Goal: Information Seeking & Learning: Learn about a topic

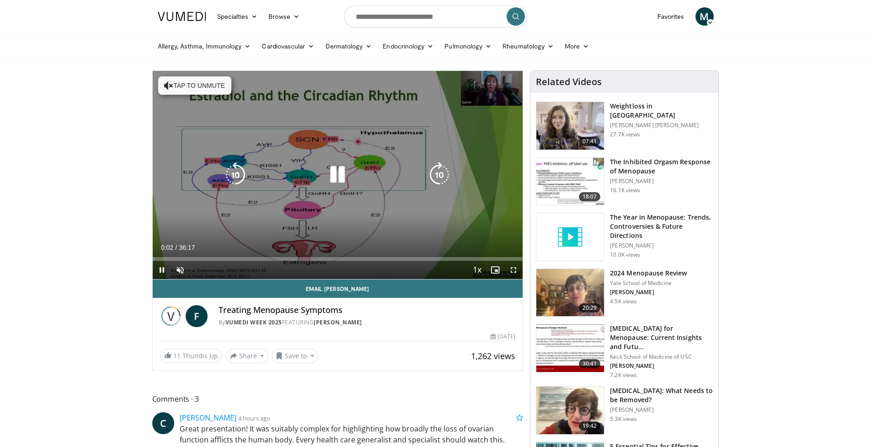
click at [187, 89] on button "Tap to unmute" at bounding box center [194, 85] width 73 height 18
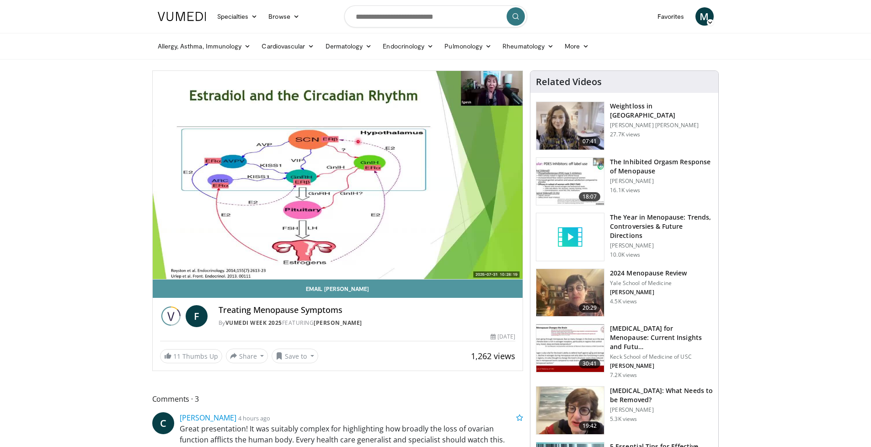
click at [401, 291] on link "Email [PERSON_NAME]" at bounding box center [338, 288] width 370 height 18
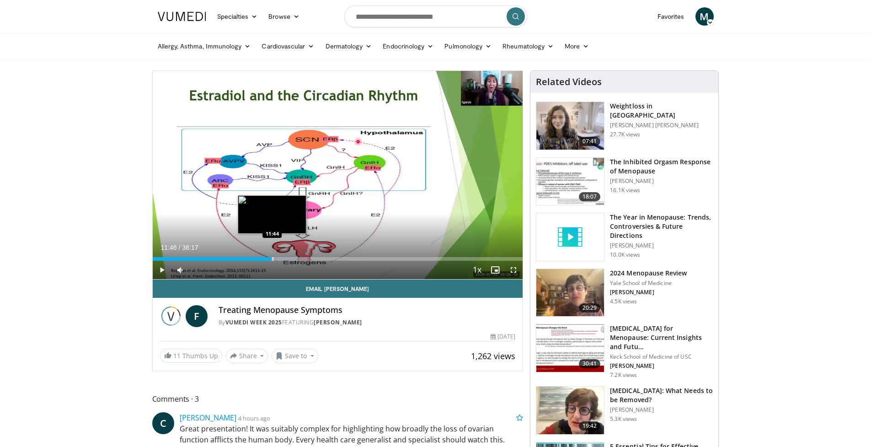
drag, startPoint x: 155, startPoint y: 259, endPoint x: 273, endPoint y: 258, distance: 117.5
click at [273, 258] on div "Progress Bar" at bounding box center [273, 259] width 1 height 4
drag, startPoint x: 273, startPoint y: 258, endPoint x: 304, endPoint y: 257, distance: 31.1
click at [304, 257] on video-js "**********" at bounding box center [338, 175] width 370 height 209
drag, startPoint x: 274, startPoint y: 260, endPoint x: 321, endPoint y: 261, distance: 47.1
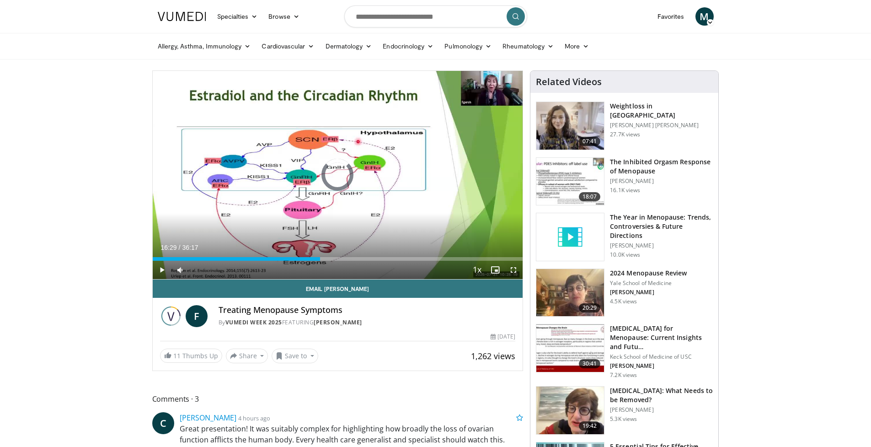
click at [321, 261] on div "Current Time 16:29 / Duration 36:17 Play Skip Backward Skip Forward Mute 7% Loa…" at bounding box center [338, 270] width 370 height 18
drag, startPoint x: 322, startPoint y: 261, endPoint x: 353, endPoint y: 261, distance: 30.6
click at [353, 261] on div "Current Time 16:35 / Duration 36:17 Pause Skip Backward Skip Forward Mute 7% Lo…" at bounding box center [338, 270] width 370 height 18
drag, startPoint x: 322, startPoint y: 260, endPoint x: 355, endPoint y: 261, distance: 32.5
click at [355, 261] on div "Current Time 18:56 / Duration 36:17 Play Skip Backward Skip Forward Mute 7% Loa…" at bounding box center [338, 270] width 370 height 18
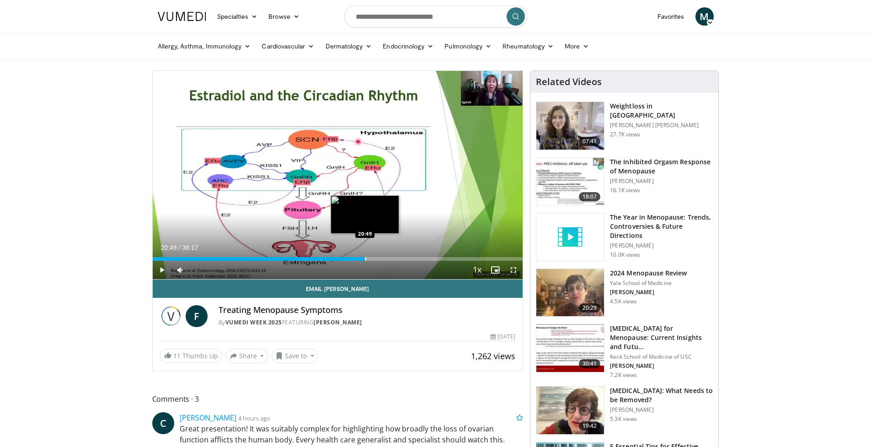
drag, startPoint x: 358, startPoint y: 259, endPoint x: 365, endPoint y: 259, distance: 7.8
click at [365, 259] on div "Progress Bar" at bounding box center [365, 259] width 1 height 4
drag, startPoint x: 365, startPoint y: 258, endPoint x: 375, endPoint y: 257, distance: 9.6
click at [375, 257] on div "Progress Bar" at bounding box center [375, 259] width 1 height 4
drag, startPoint x: 376, startPoint y: 260, endPoint x: 381, endPoint y: 258, distance: 5.2
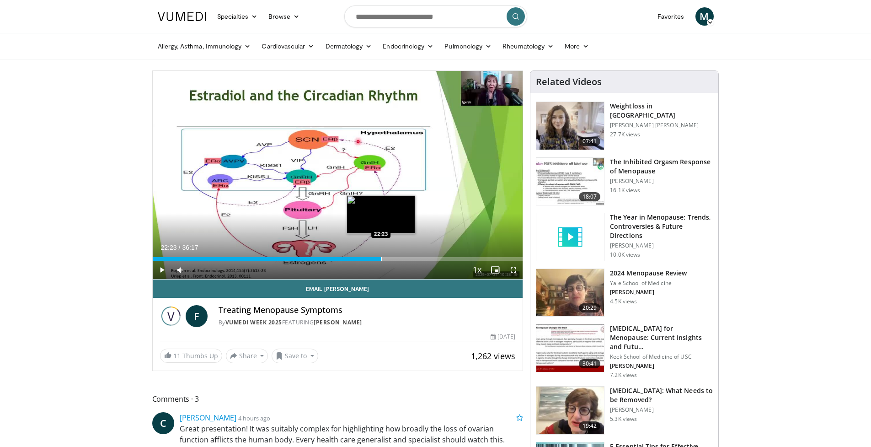
click at [381, 258] on div "Progress Bar" at bounding box center [381, 259] width 1 height 4
drag, startPoint x: 383, startPoint y: 259, endPoint x: 391, endPoint y: 257, distance: 7.9
click at [391, 257] on div "Progress Bar" at bounding box center [391, 259] width 1 height 4
drag, startPoint x: 394, startPoint y: 257, endPoint x: 405, endPoint y: 256, distance: 11.4
click at [405, 256] on div "Loaded : 0.00% 24:43 24:46" at bounding box center [338, 256] width 370 height 9
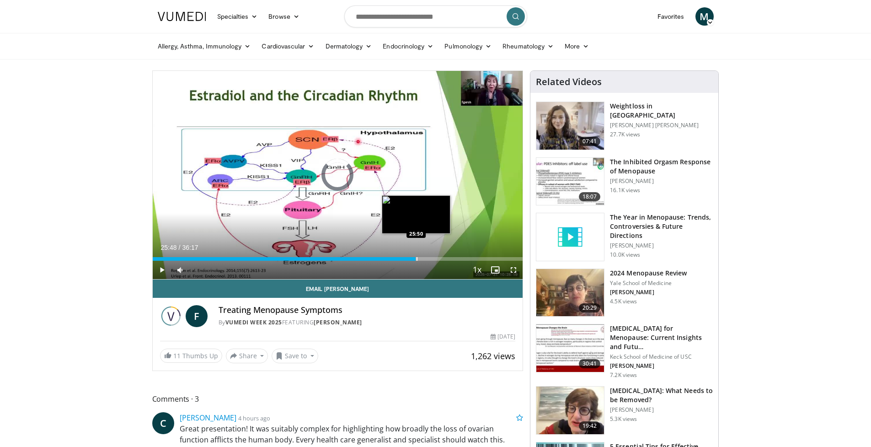
drag, startPoint x: 408, startPoint y: 259, endPoint x: 416, endPoint y: 259, distance: 7.8
click at [417, 259] on div "Progress Bar" at bounding box center [417, 259] width 1 height 4
click at [428, 260] on div "Progress Bar" at bounding box center [428, 259] width 1 height 4
click at [435, 258] on div "Progress Bar" at bounding box center [435, 259] width 1 height 4
click at [443, 262] on div "Current Time 28:26 / Duration 36:17 Play Skip Backward Skip Forward Mute 7% Loa…" at bounding box center [338, 270] width 370 height 18
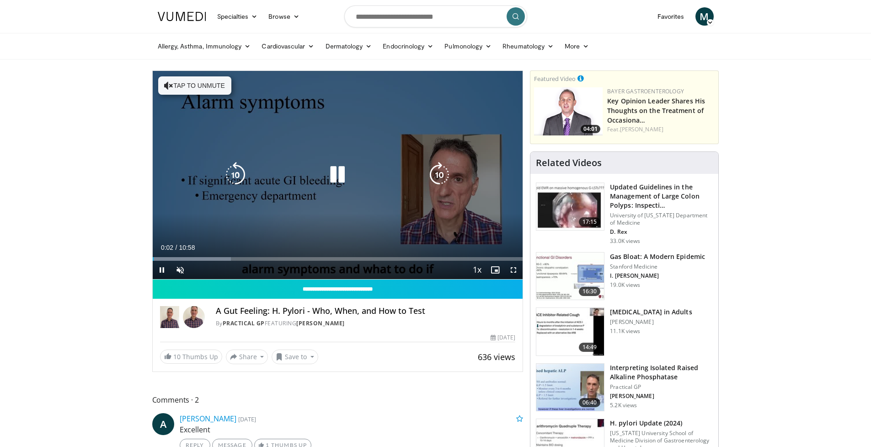
click at [194, 89] on button "Tap to unmute" at bounding box center [194, 85] width 73 height 18
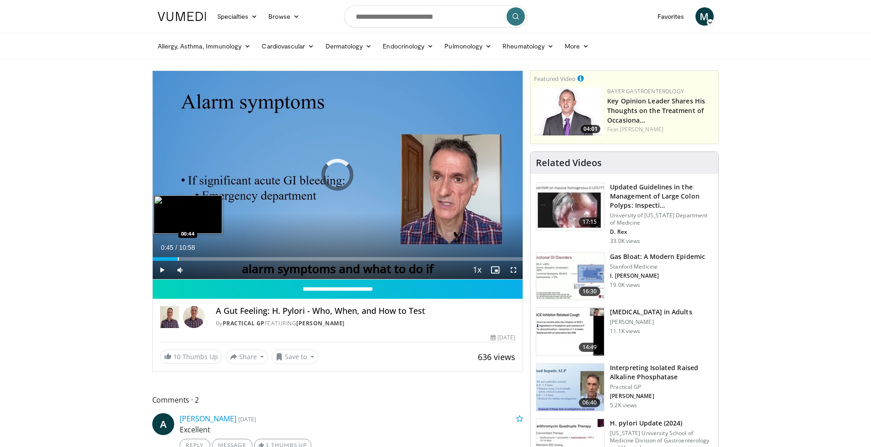
drag, startPoint x: 182, startPoint y: 259, endPoint x: 177, endPoint y: 257, distance: 5.5
click at [178, 257] on div "Progress Bar" at bounding box center [178, 259] width 1 height 4
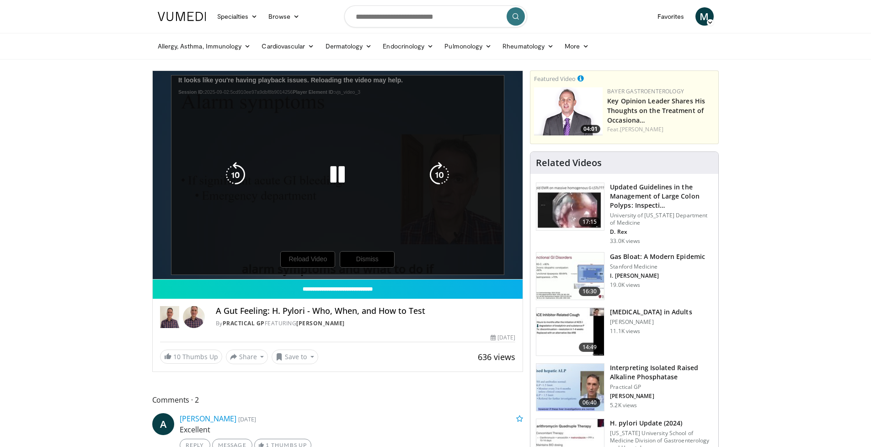
click at [303, 260] on div "10 seconds Tap to unmute" at bounding box center [338, 175] width 370 height 208
click at [337, 173] on icon "Video Player" at bounding box center [338, 175] width 26 height 26
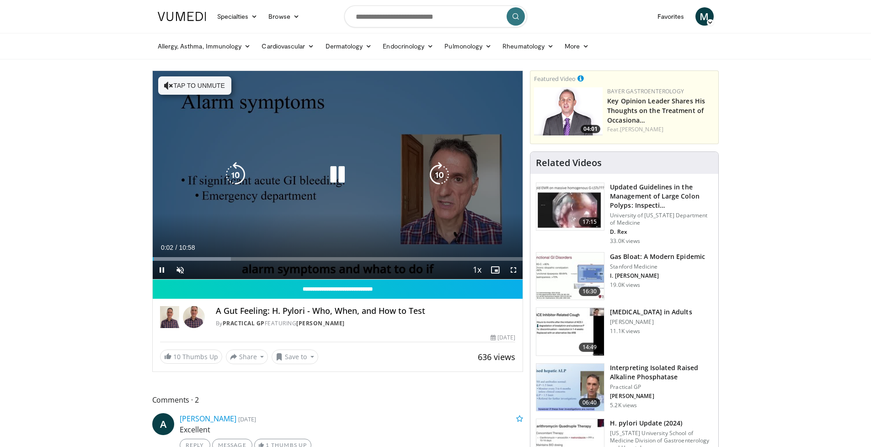
click at [190, 81] on button "Tap to unmute" at bounding box center [194, 85] width 73 height 18
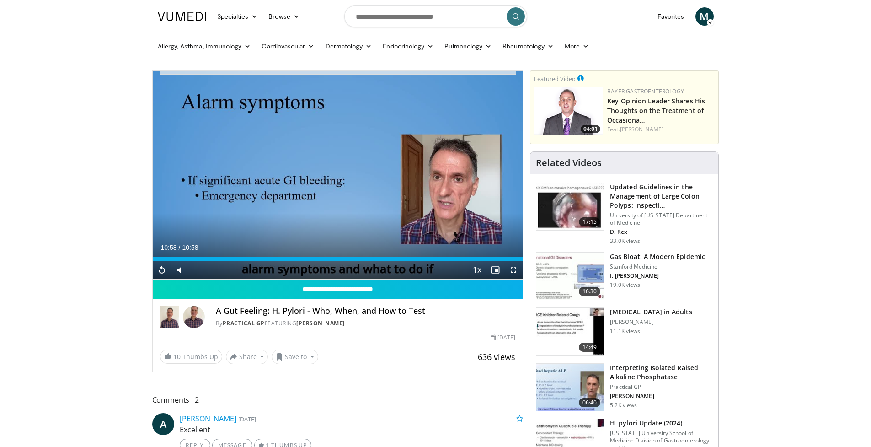
click at [159, 272] on span "Video Player" at bounding box center [162, 270] width 18 height 18
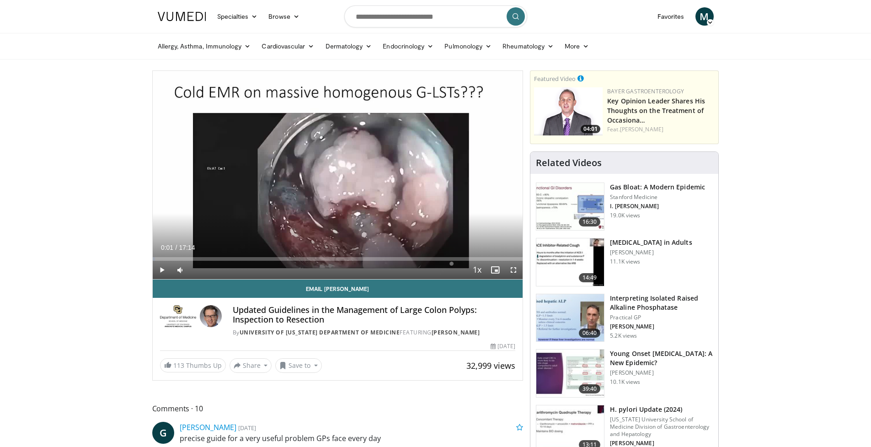
click at [180, 405] on span "Comments 10" at bounding box center [337, 408] width 371 height 12
